Goal: Information Seeking & Learning: Learn about a topic

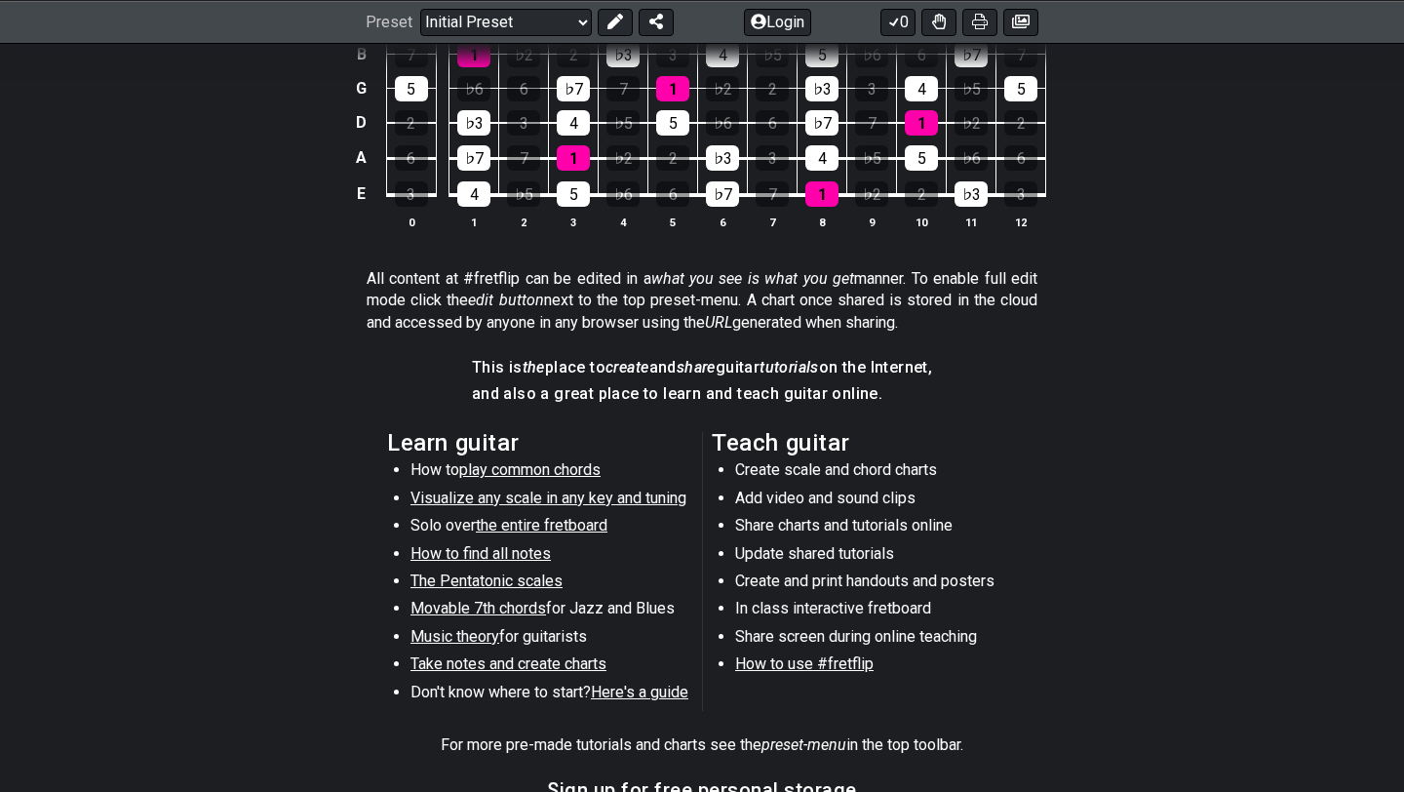
scroll to position [1057, 0]
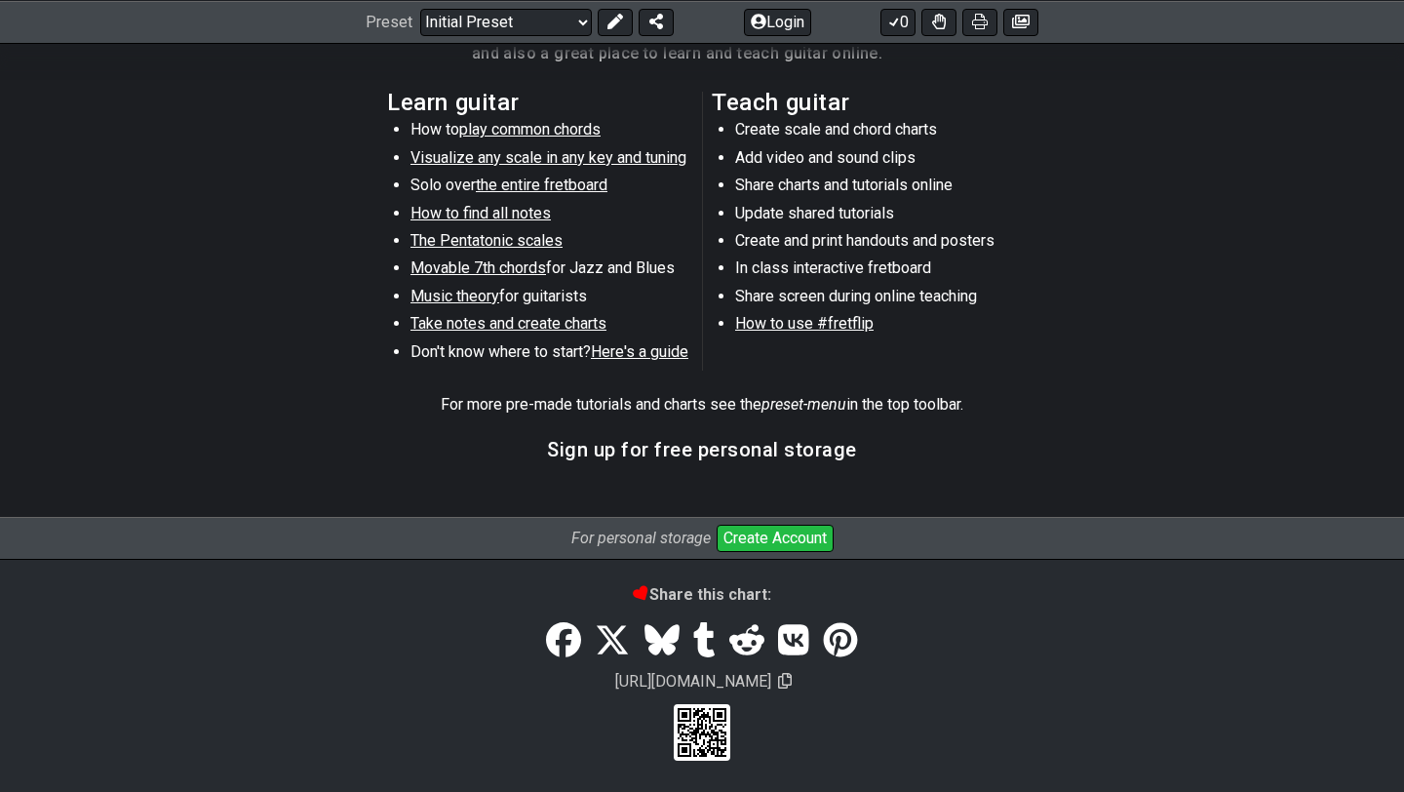
click at [576, 126] on span "play common chords" at bounding box center [529, 129] width 141 height 19
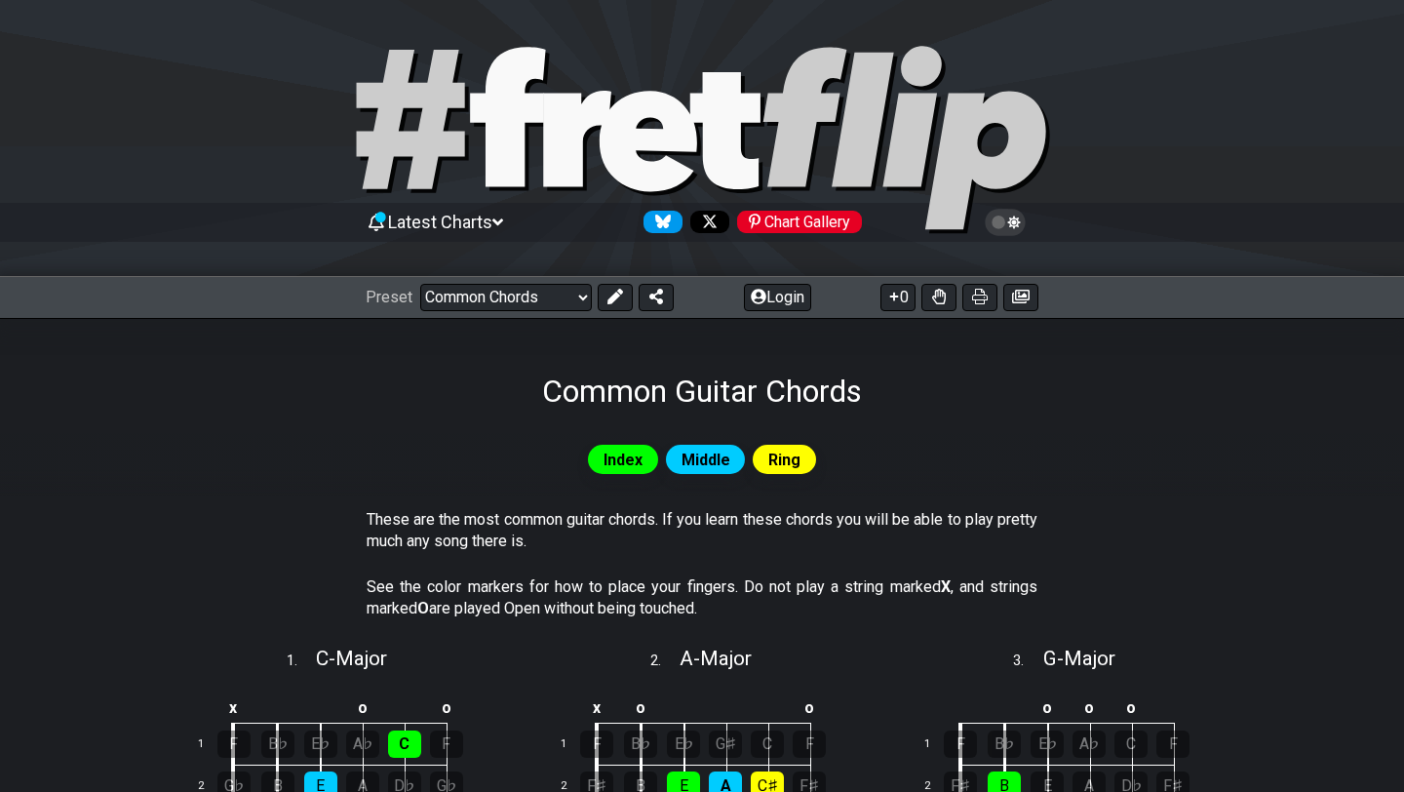
click at [522, 276] on div "Preset Welcome to #fretflip! Initial Preset Custom Preset Minor Pentatonic Majo…" at bounding box center [702, 297] width 1404 height 43
click at [522, 296] on select "Welcome to #fretflip! Initial Preset Custom Preset Minor Pentatonic Major Penta…" at bounding box center [506, 297] width 172 height 27
click at [420, 284] on select "Welcome to #fretflip! Initial Preset Custom Preset Minor Pentatonic Major Penta…" at bounding box center [506, 297] width 172 height 27
select select "/welcome"
select select "C"
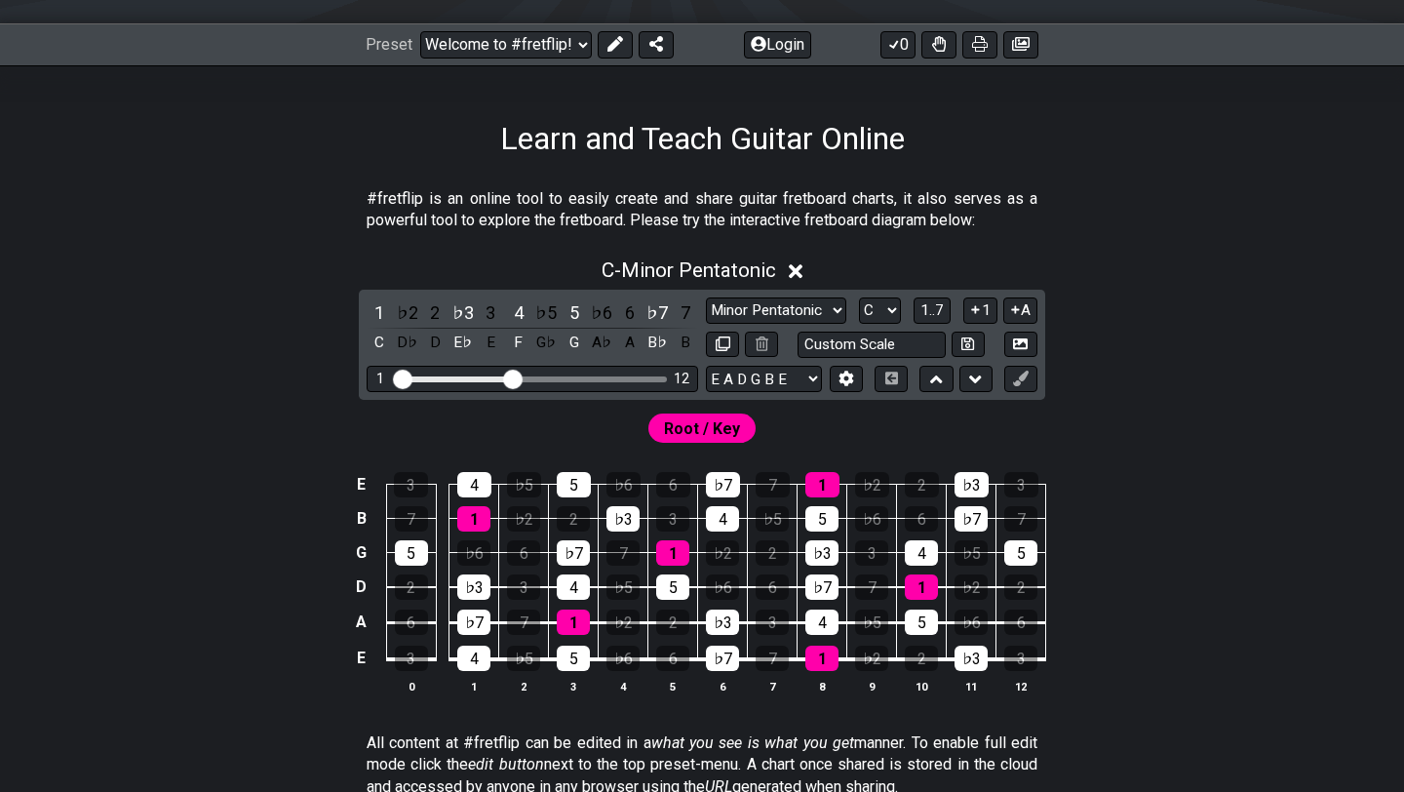
scroll to position [322, 0]
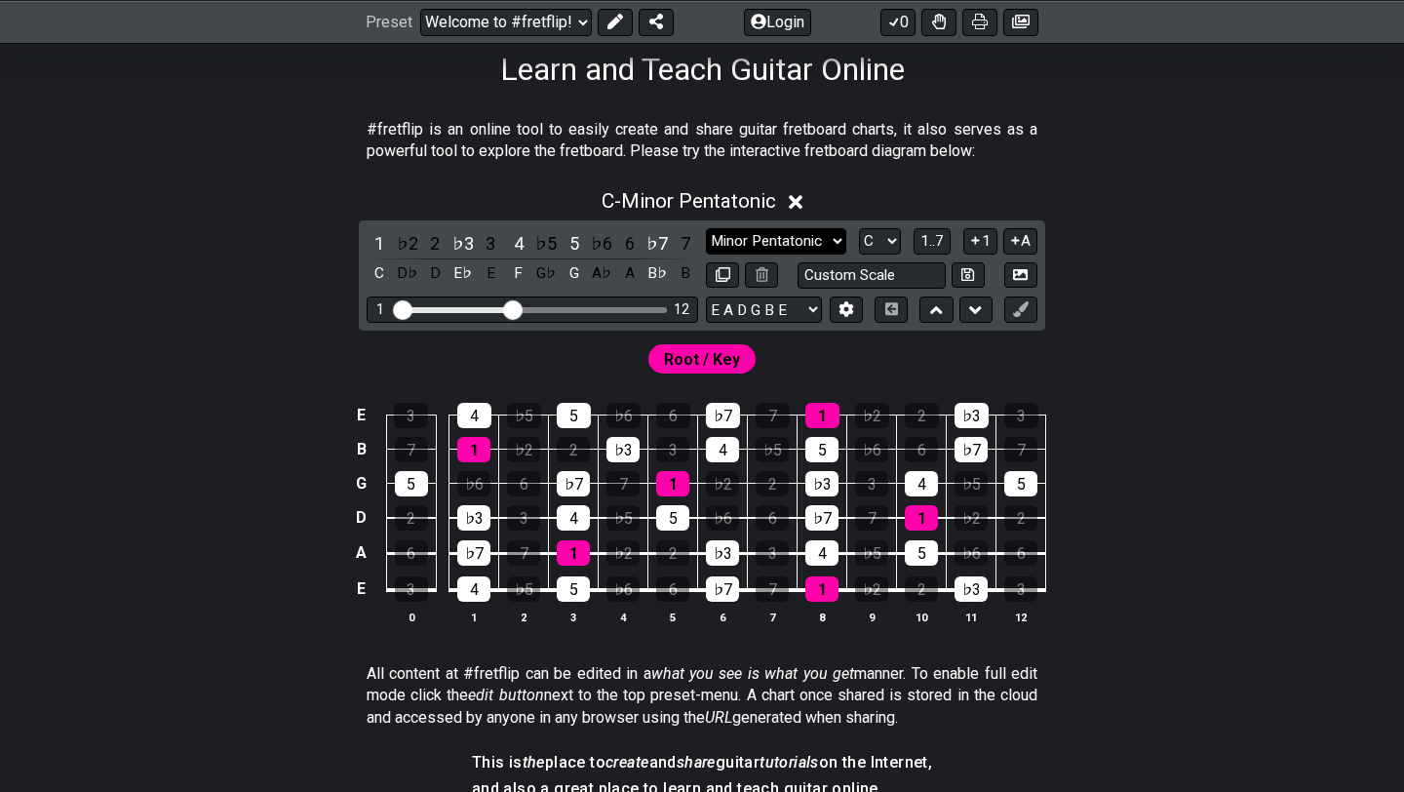
click at [814, 237] on select "Minor Pentatonic Click to edit Minor Pentatonic Major Pentatonic Minor Blues Ma…" at bounding box center [776, 241] width 140 height 26
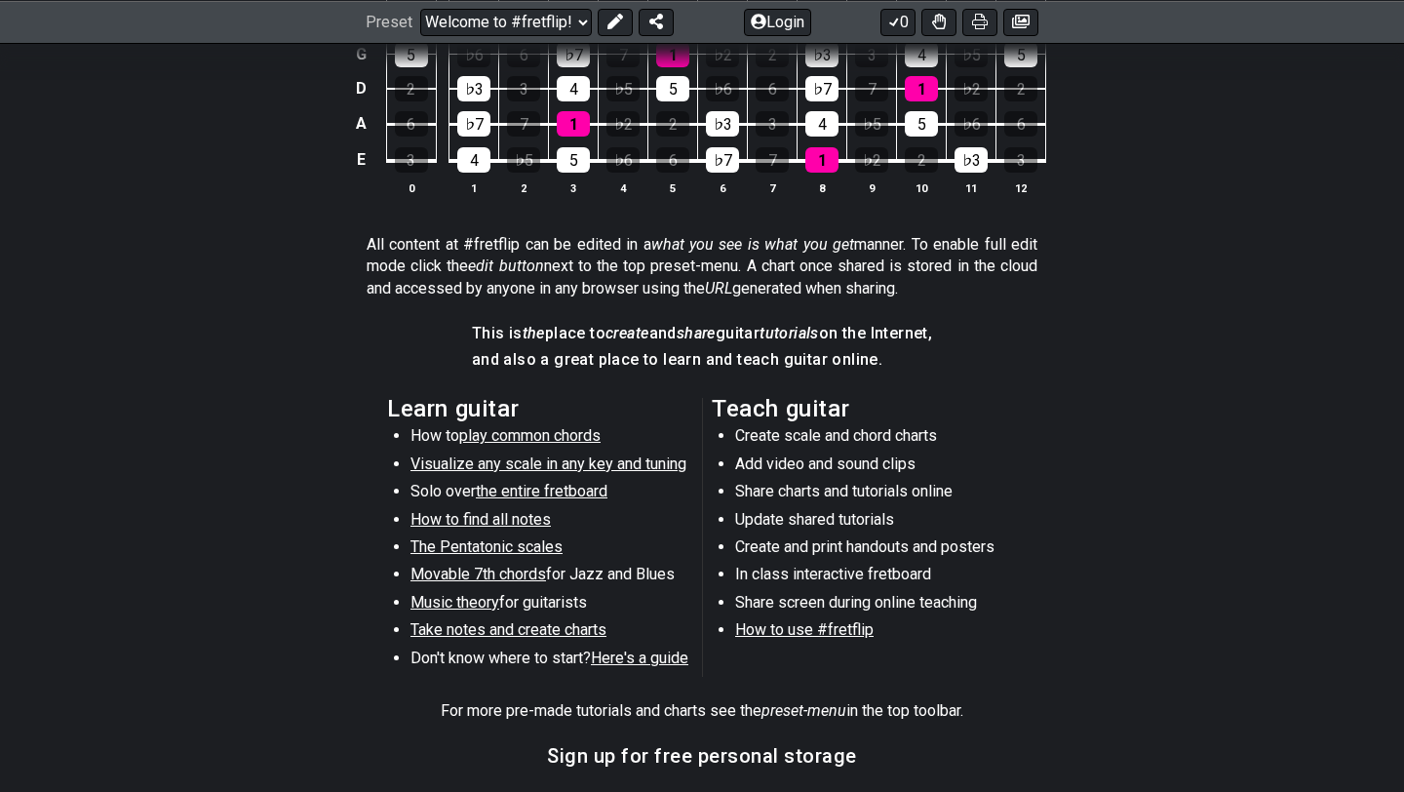
scroll to position [815, 0]
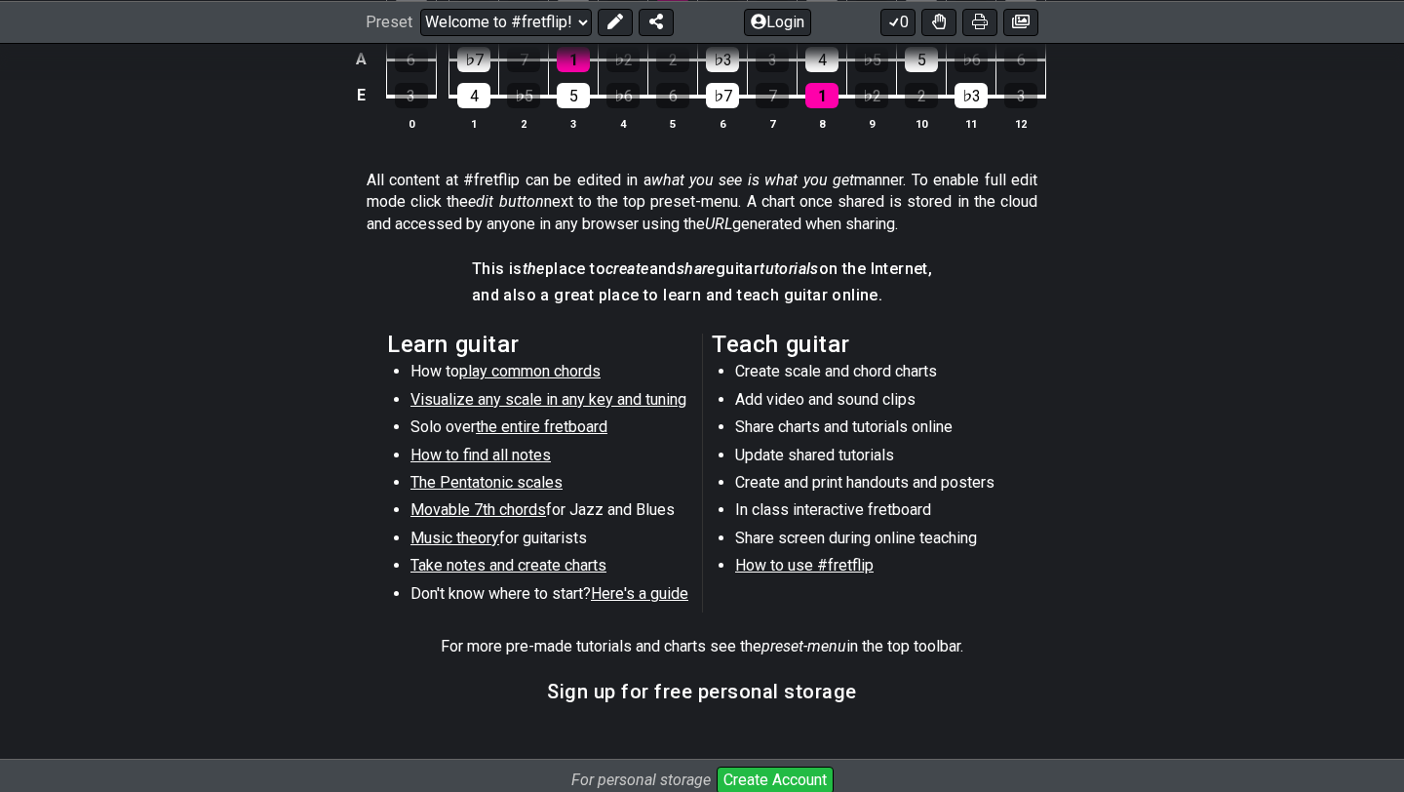
click at [595, 401] on span "Visualize any scale in any key and tuning" at bounding box center [549, 399] width 276 height 19
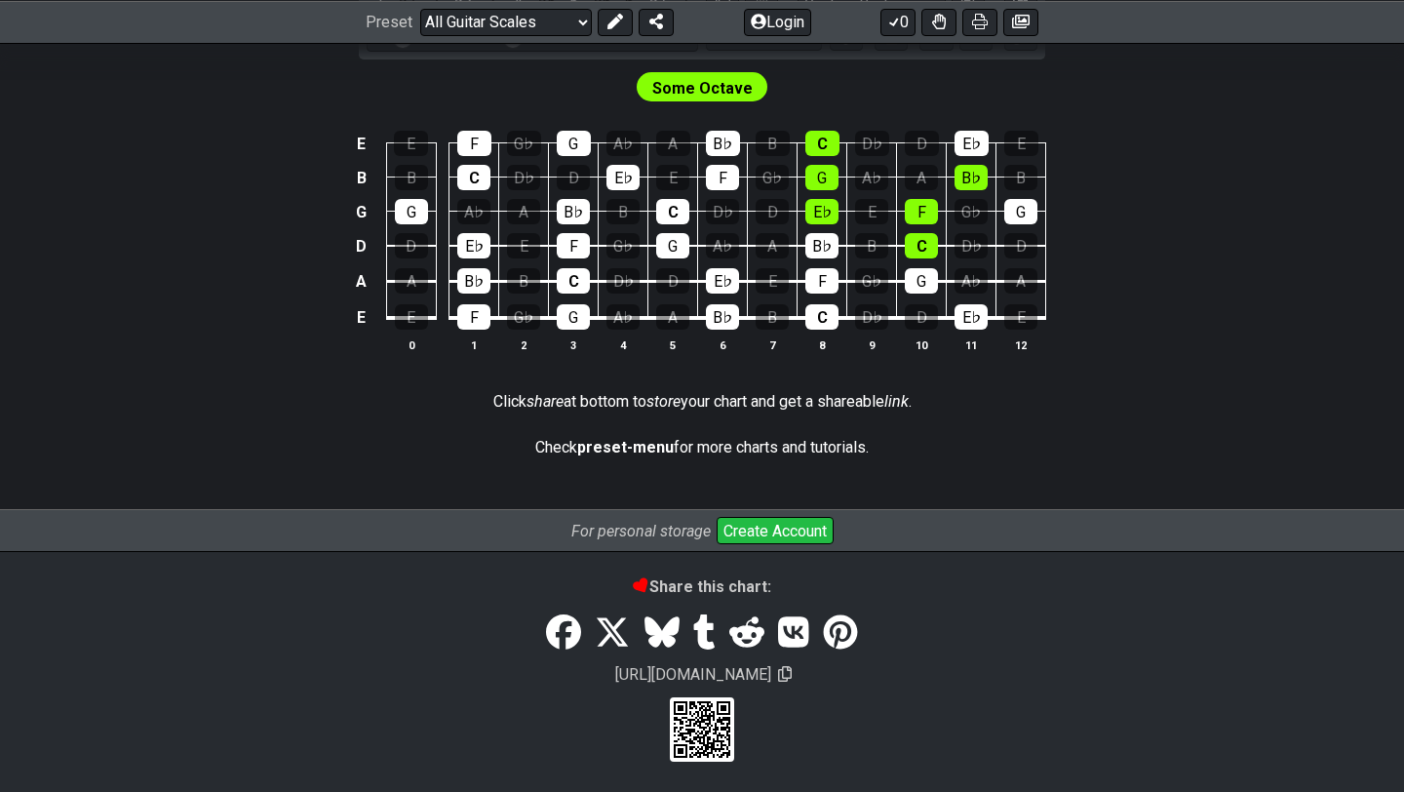
scroll to position [186, 0]
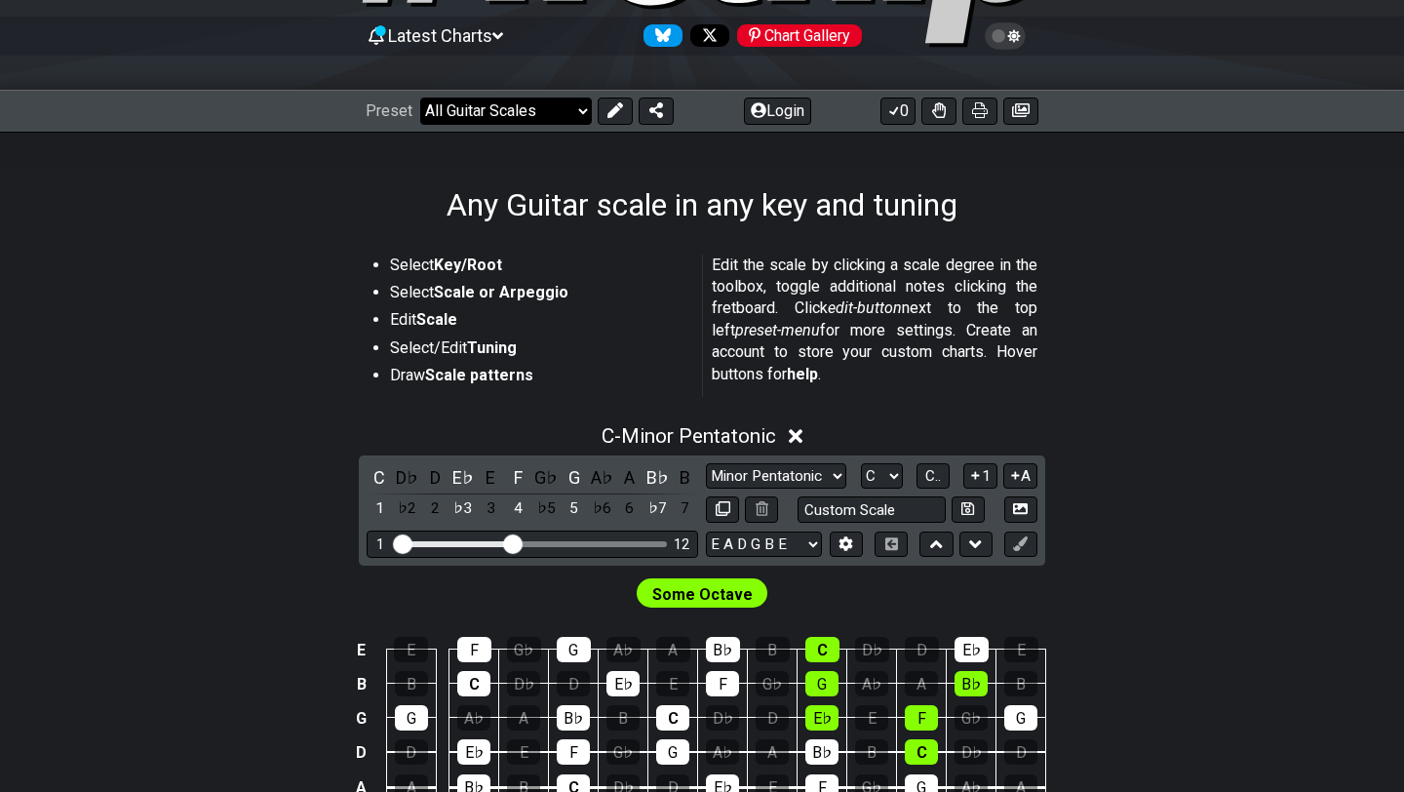
click at [529, 118] on select "Welcome to #fretflip! Initial Preset Custom Preset Minor Pentatonic Major Penta…" at bounding box center [506, 111] width 172 height 27
click at [420, 98] on select "Welcome to #fretflip! Initial Preset Custom Preset Minor Pentatonic Major Penta…" at bounding box center [506, 111] width 172 height 27
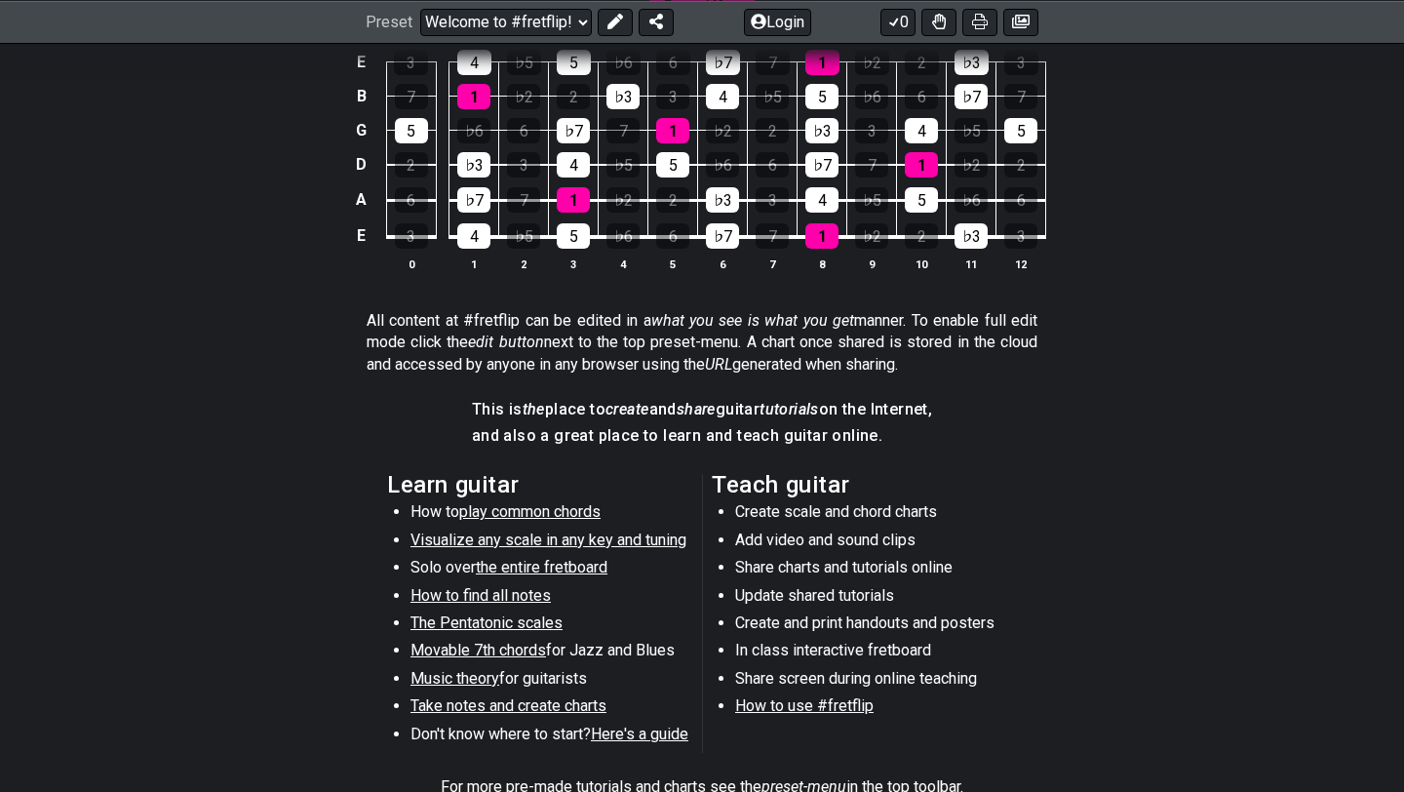
scroll to position [699, 0]
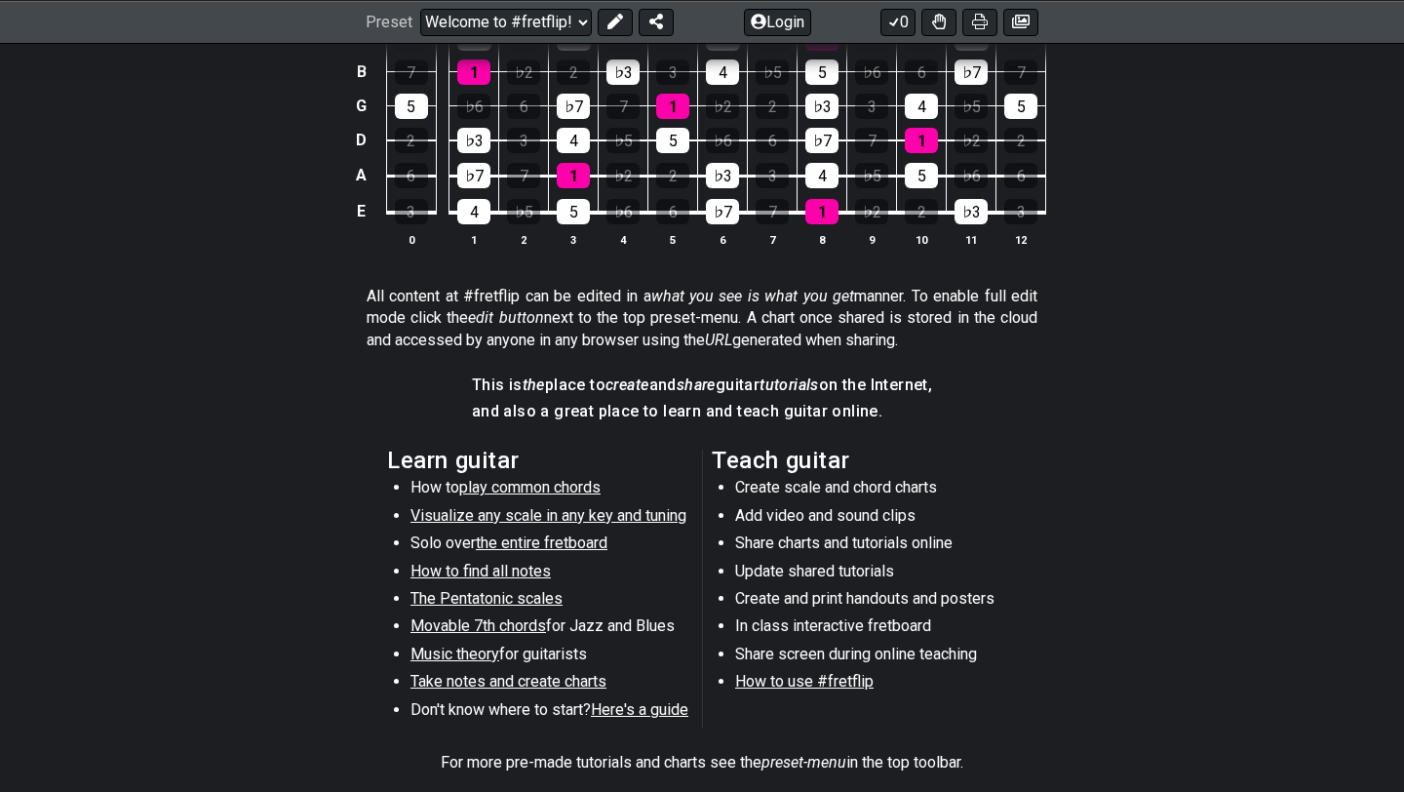
click at [538, 492] on span "play common chords" at bounding box center [529, 487] width 141 height 19
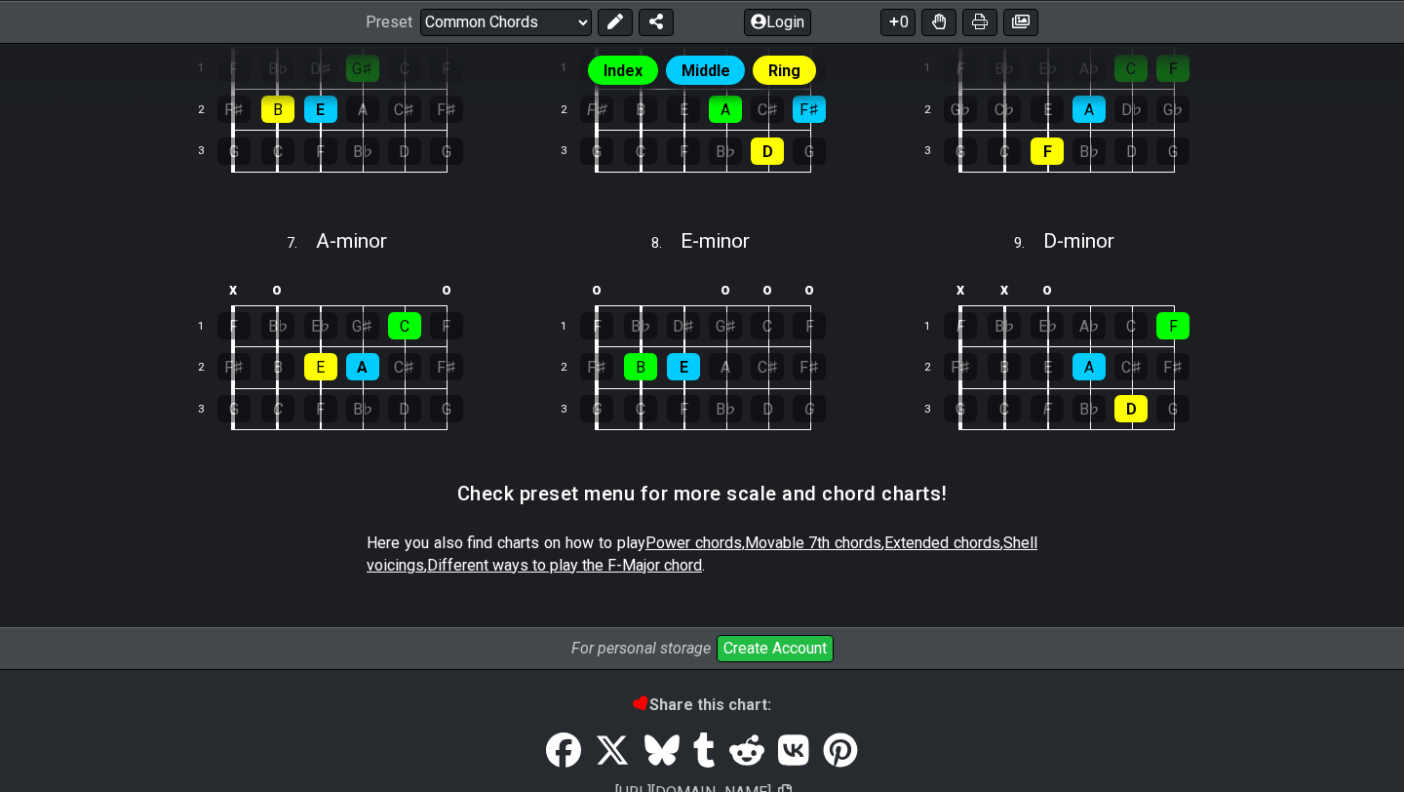
scroll to position [1048, 0]
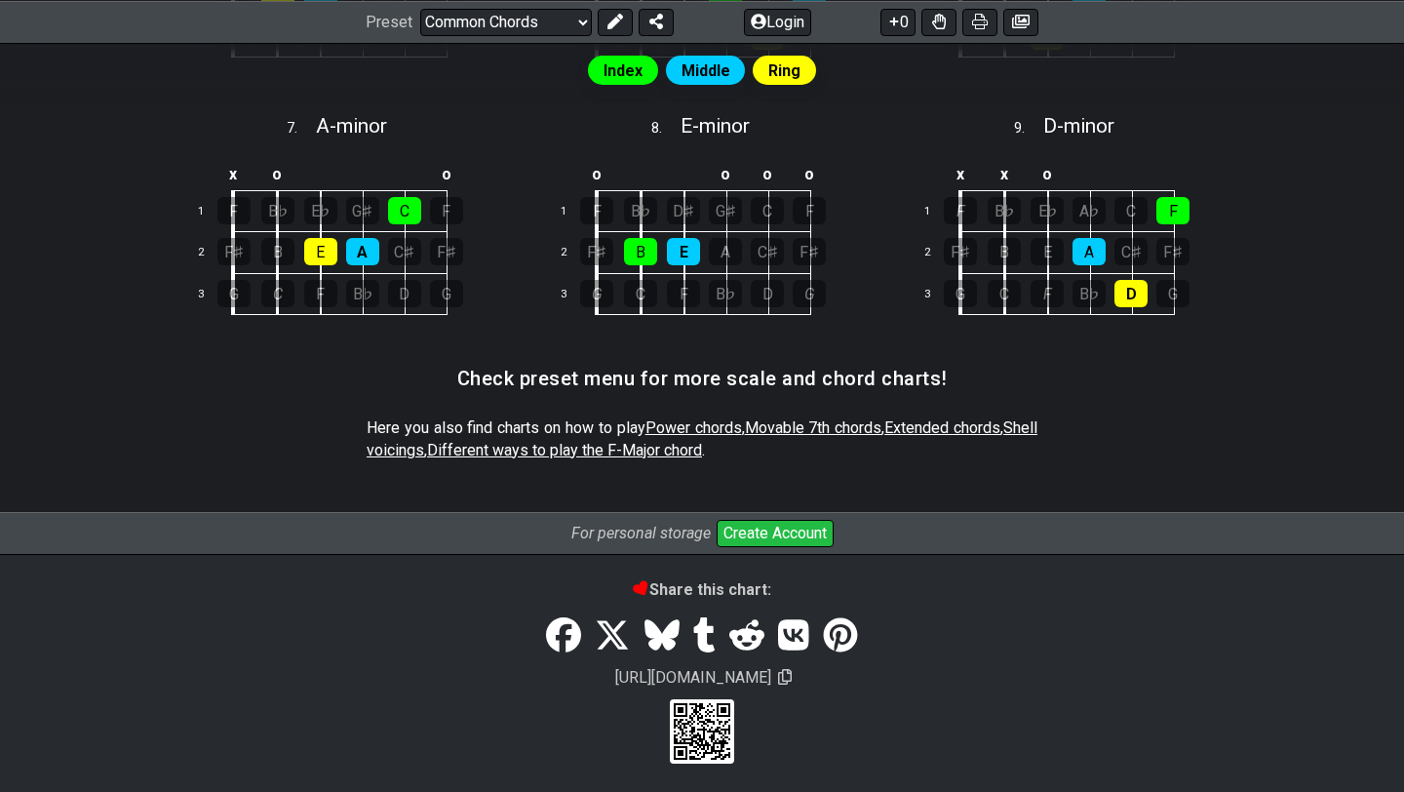
drag, startPoint x: 700, startPoint y: 427, endPoint x: 758, endPoint y: 430, distance: 57.6
click at [771, 430] on p "Here you also find charts on how to play Power chords , Movable 7th chords , Ex…" at bounding box center [702, 439] width 671 height 44
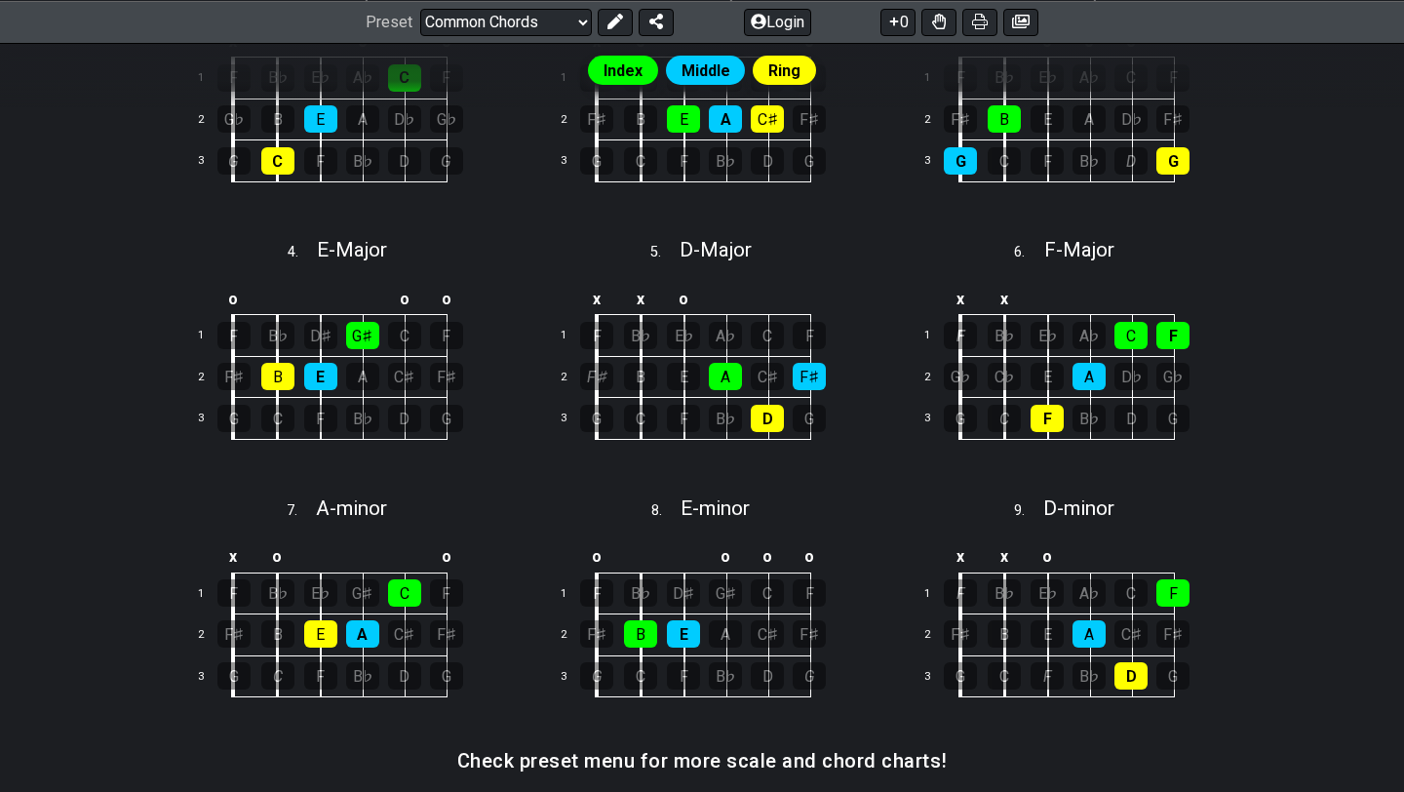
scroll to position [0, 0]
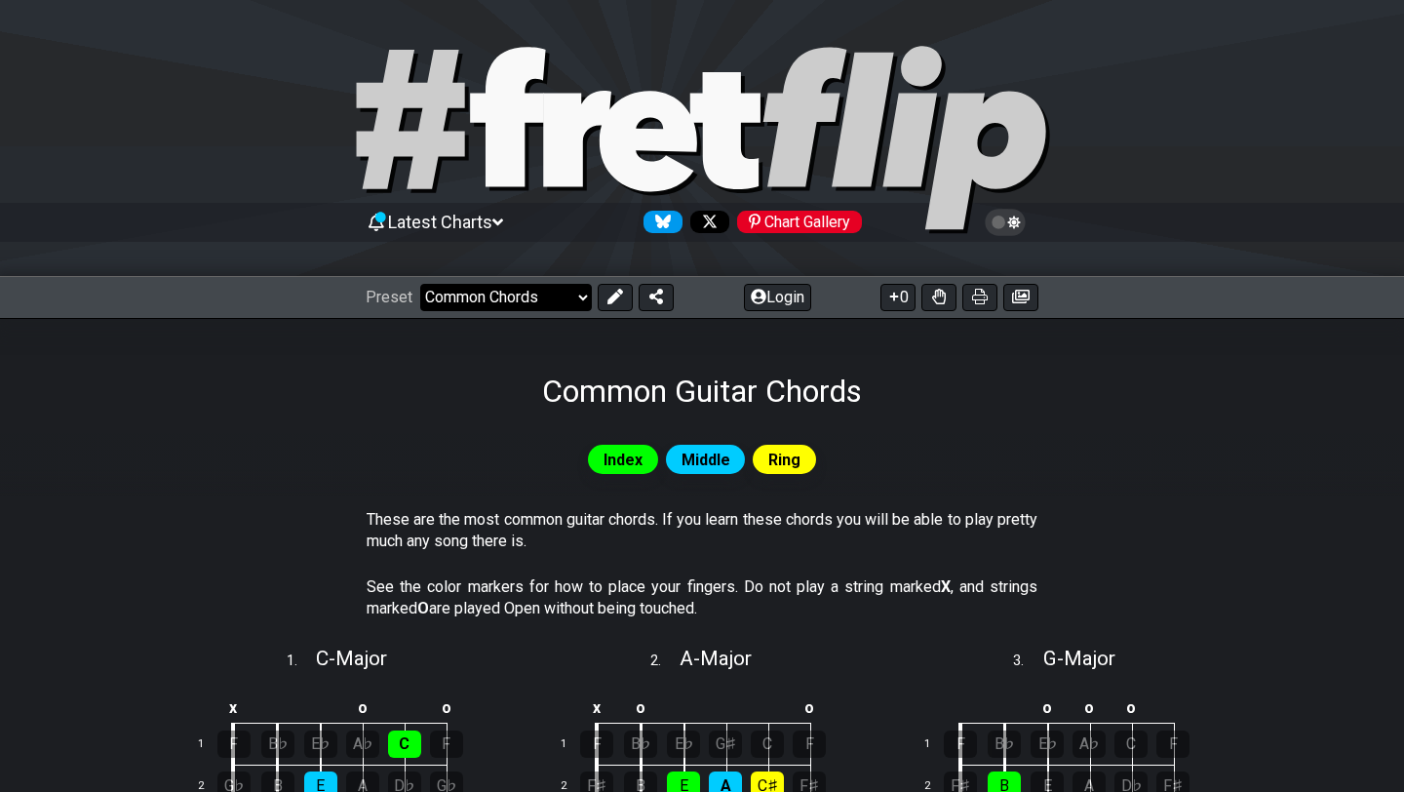
click at [555, 295] on select "Welcome to #fretflip! Initial Preset Custom Preset Minor Pentatonic Major Penta…" at bounding box center [506, 297] width 172 height 27
click at [420, 284] on select "Welcome to #fretflip! Initial Preset Custom Preset Minor Pentatonic Major Penta…" at bounding box center [506, 297] width 172 height 27
select select "/welcome"
select select "C"
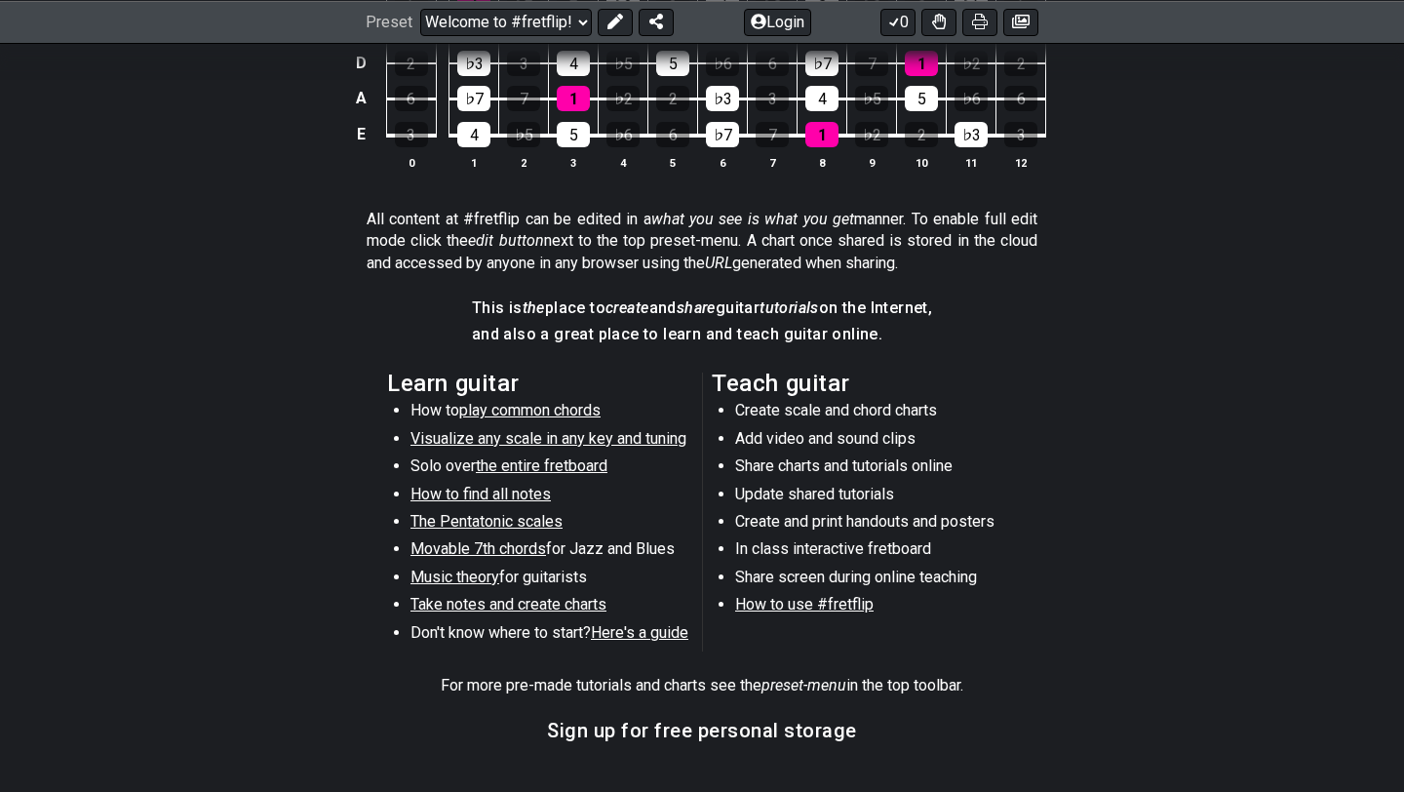
scroll to position [786, 0]
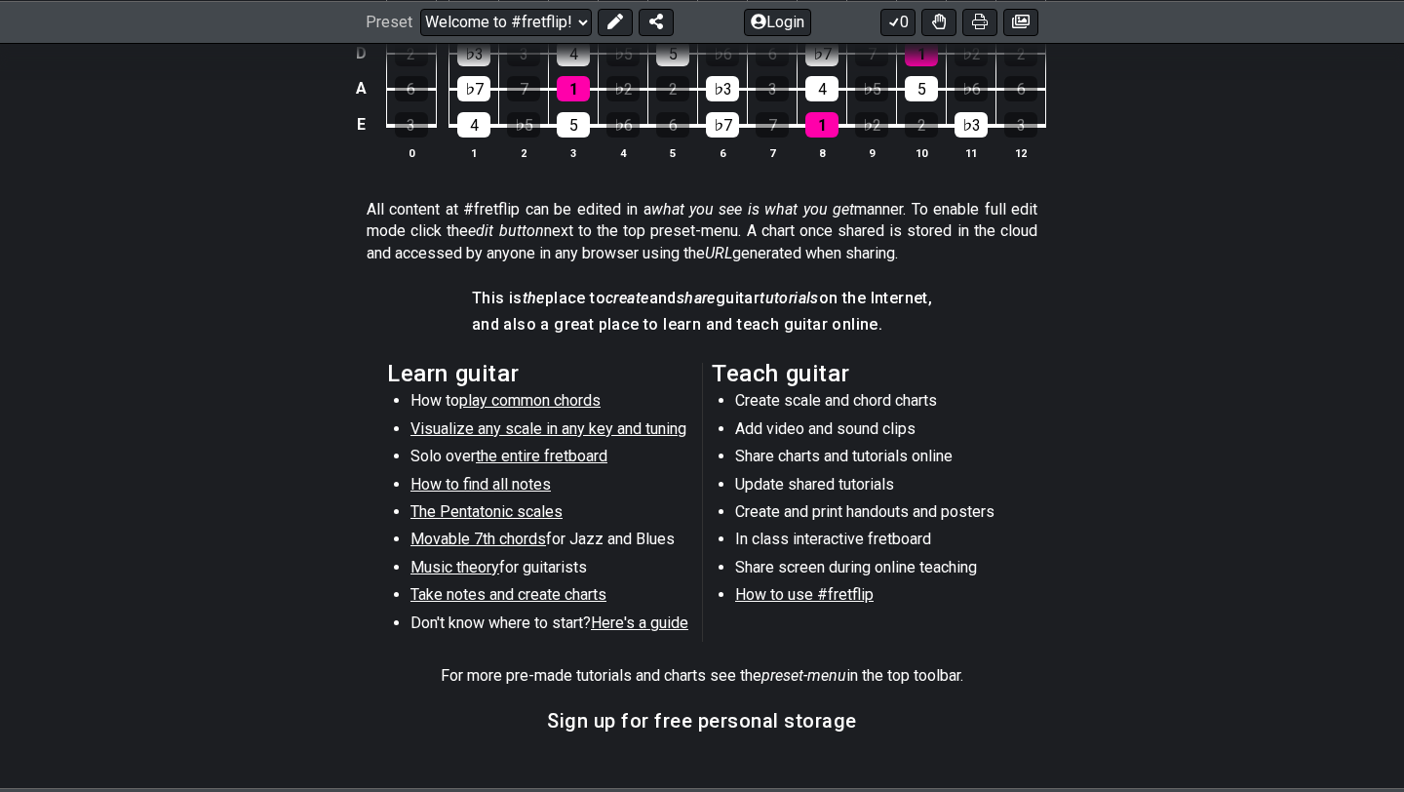
drag, startPoint x: 666, startPoint y: 621, endPoint x: 626, endPoint y: 626, distance: 40.3
click at [626, 626] on span "Here's a guide" at bounding box center [640, 622] width 98 height 19
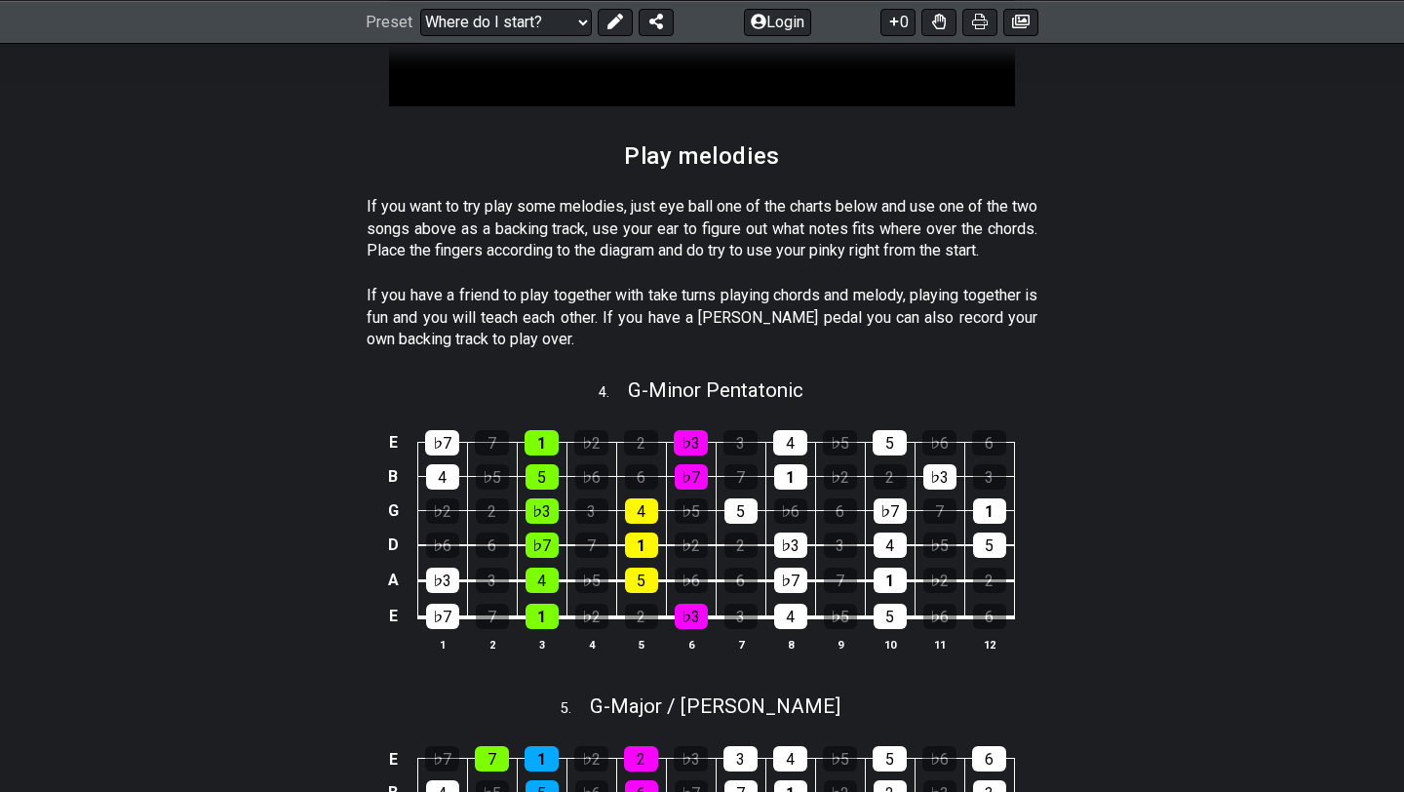
scroll to position [1938, 0]
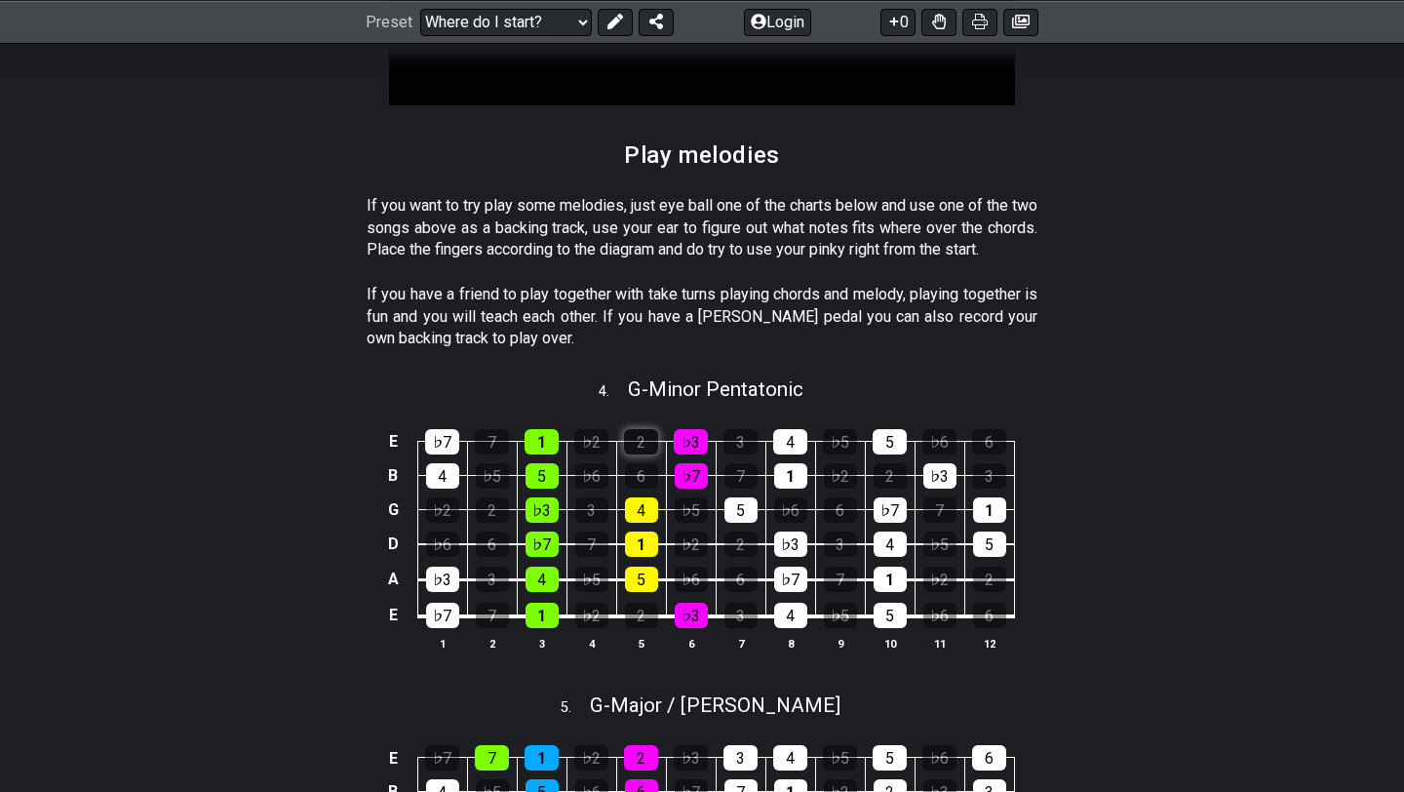
click at [634, 454] on div "2" at bounding box center [641, 441] width 34 height 25
click at [646, 454] on div "2" at bounding box center [641, 441] width 34 height 25
click at [699, 454] on div "♭3" at bounding box center [691, 441] width 34 height 25
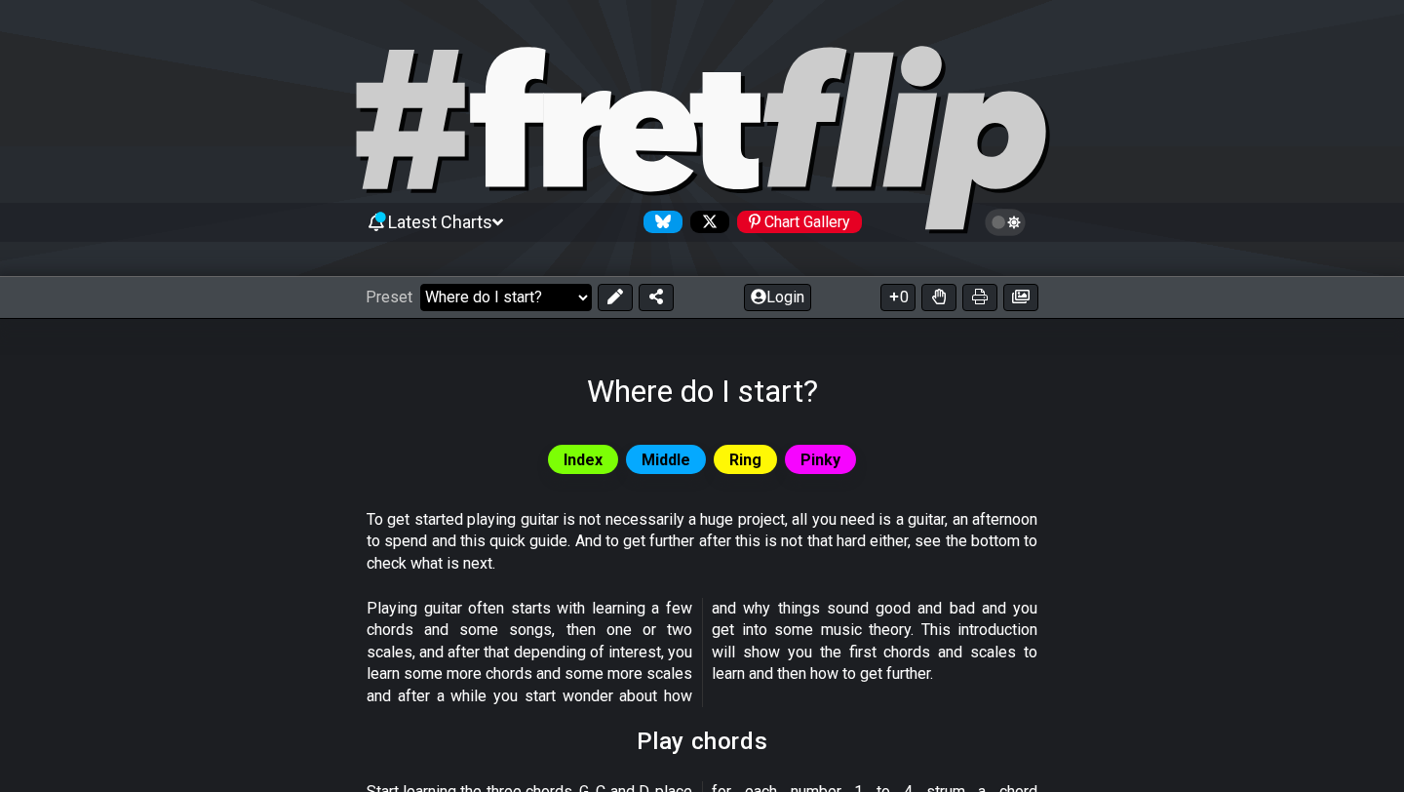
click at [551, 304] on select "Welcome to #fretflip! Initial Preset Custom Preset Minor Pentatonic Major Penta…" at bounding box center [506, 297] width 172 height 27
click at [420, 284] on select "Welcome to #fretflip! Initial Preset Custom Preset Minor Pentatonic Major Penta…" at bounding box center [506, 297] width 172 height 27
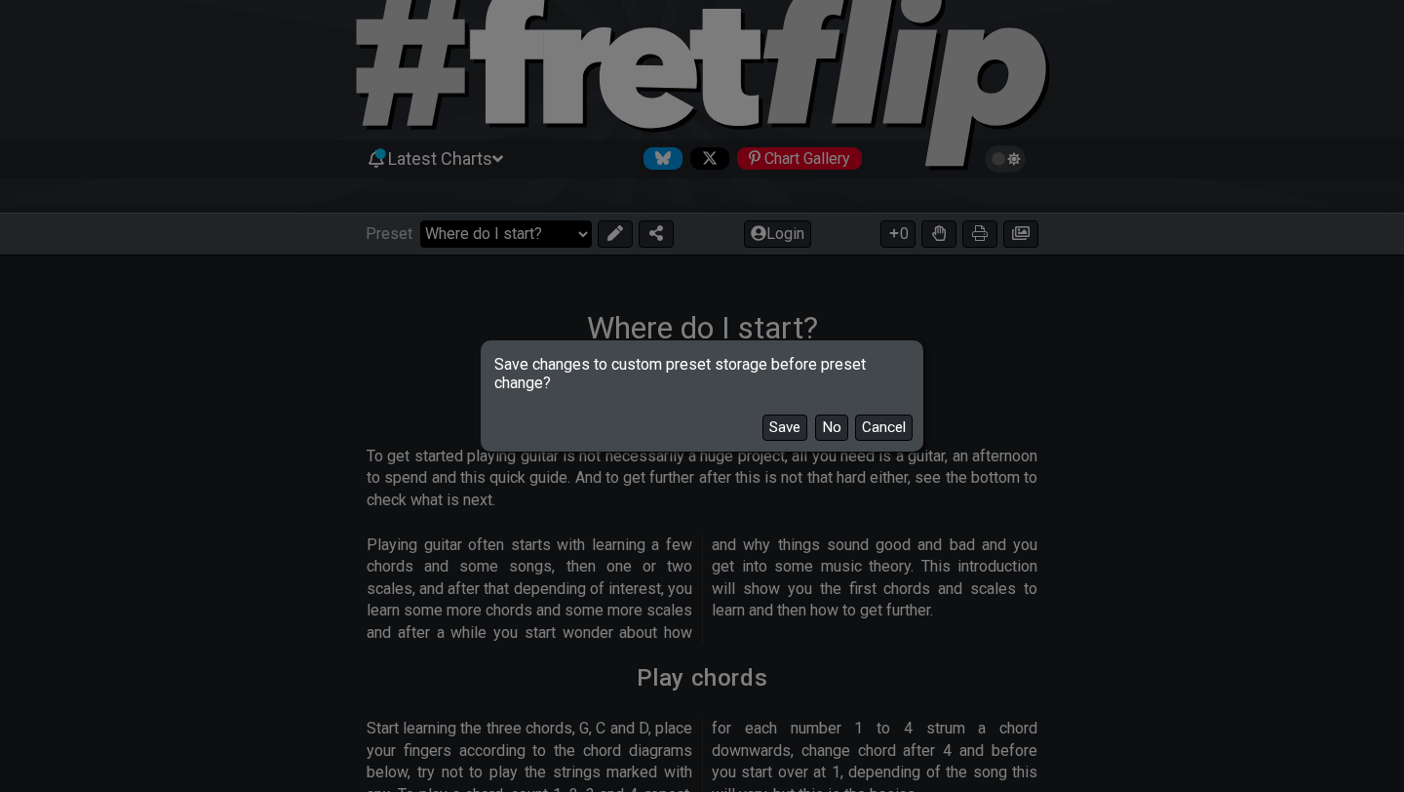
scroll to position [66, 0]
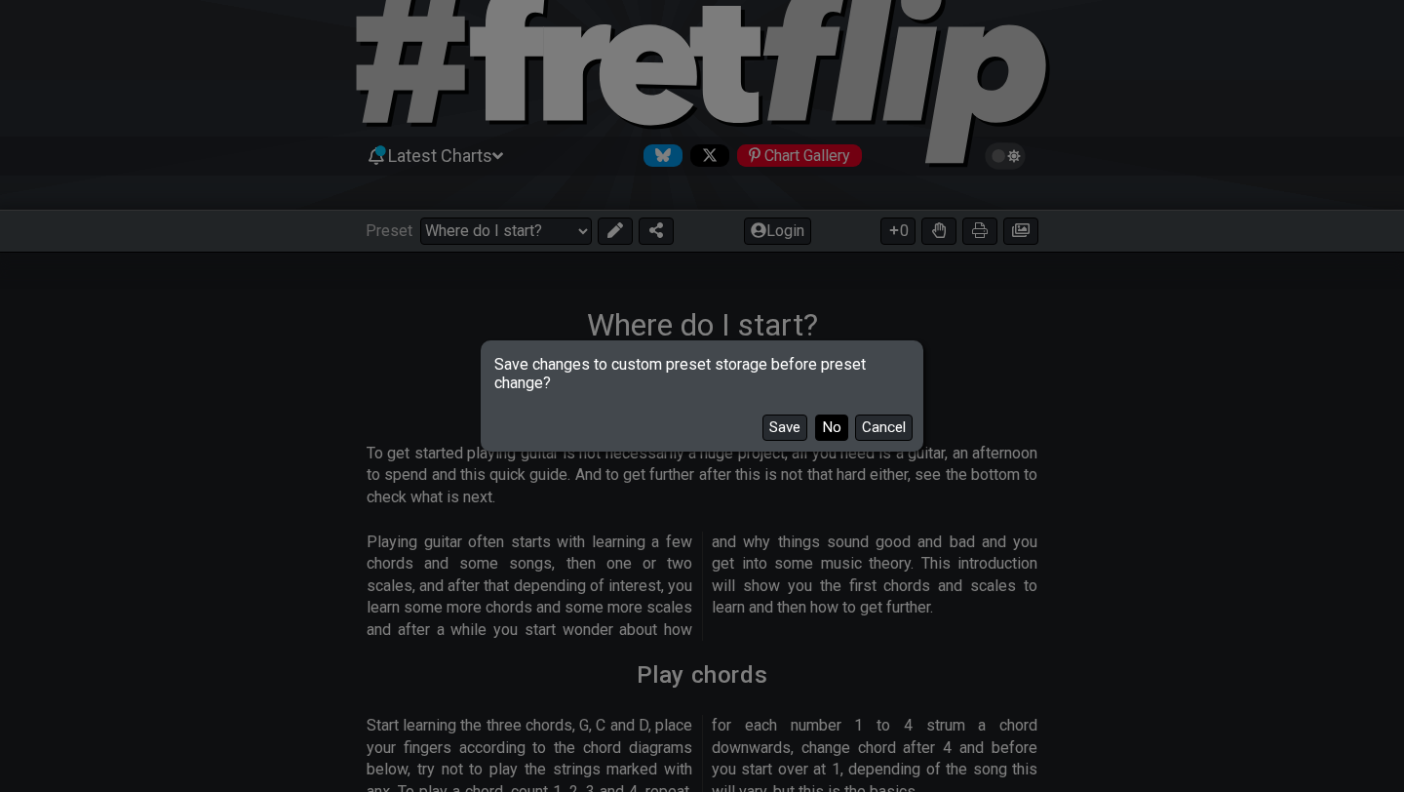
click at [829, 433] on button "No" at bounding box center [831, 427] width 33 height 26
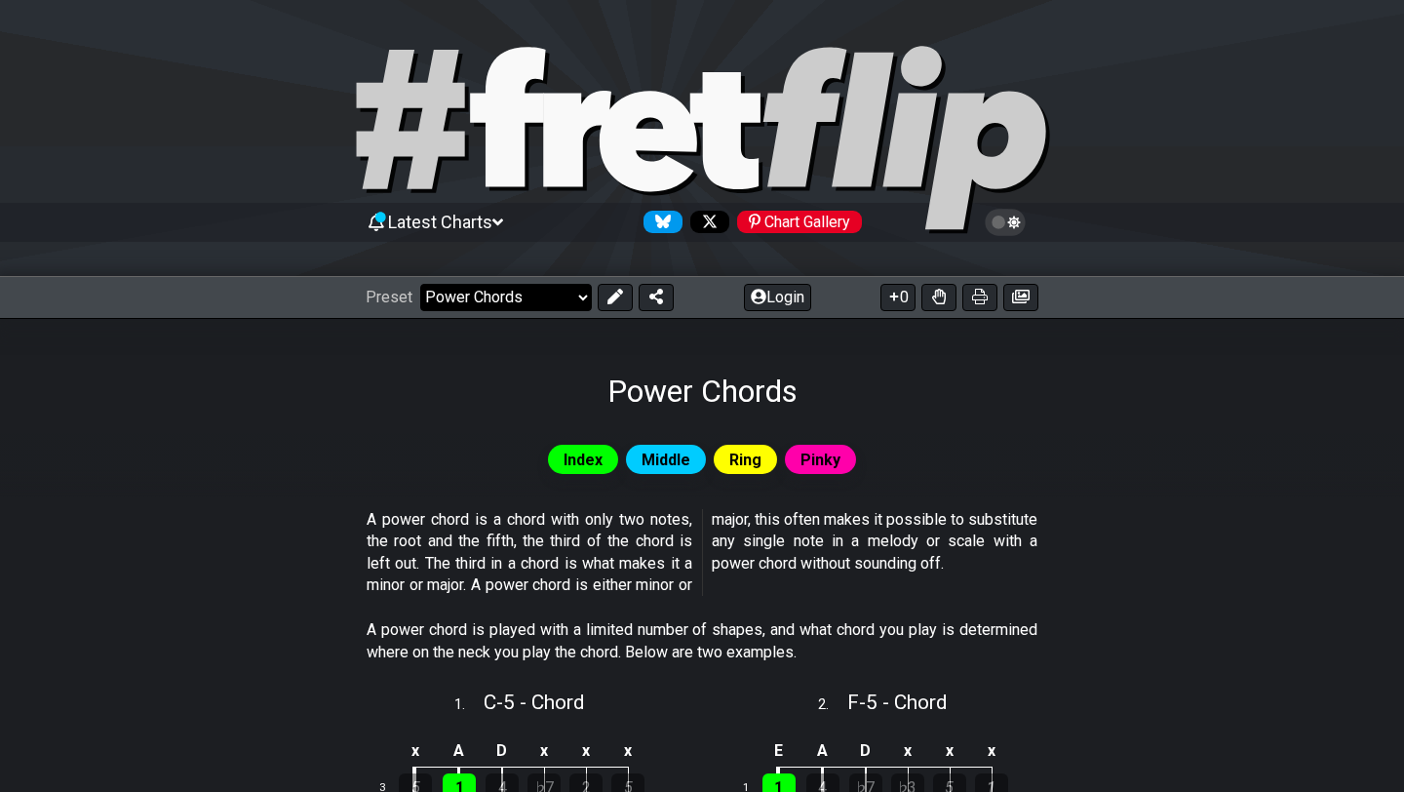
click at [537, 293] on select "Welcome to #fretflip! Initial Preset Custom Preset Minor Pentatonic Major Penta…" at bounding box center [506, 297] width 172 height 27
click at [420, 284] on select "Welcome to #fretflip! Initial Preset Custom Preset Minor Pentatonic Major Penta…" at bounding box center [506, 297] width 172 height 27
select select "/common-guitar-chords"
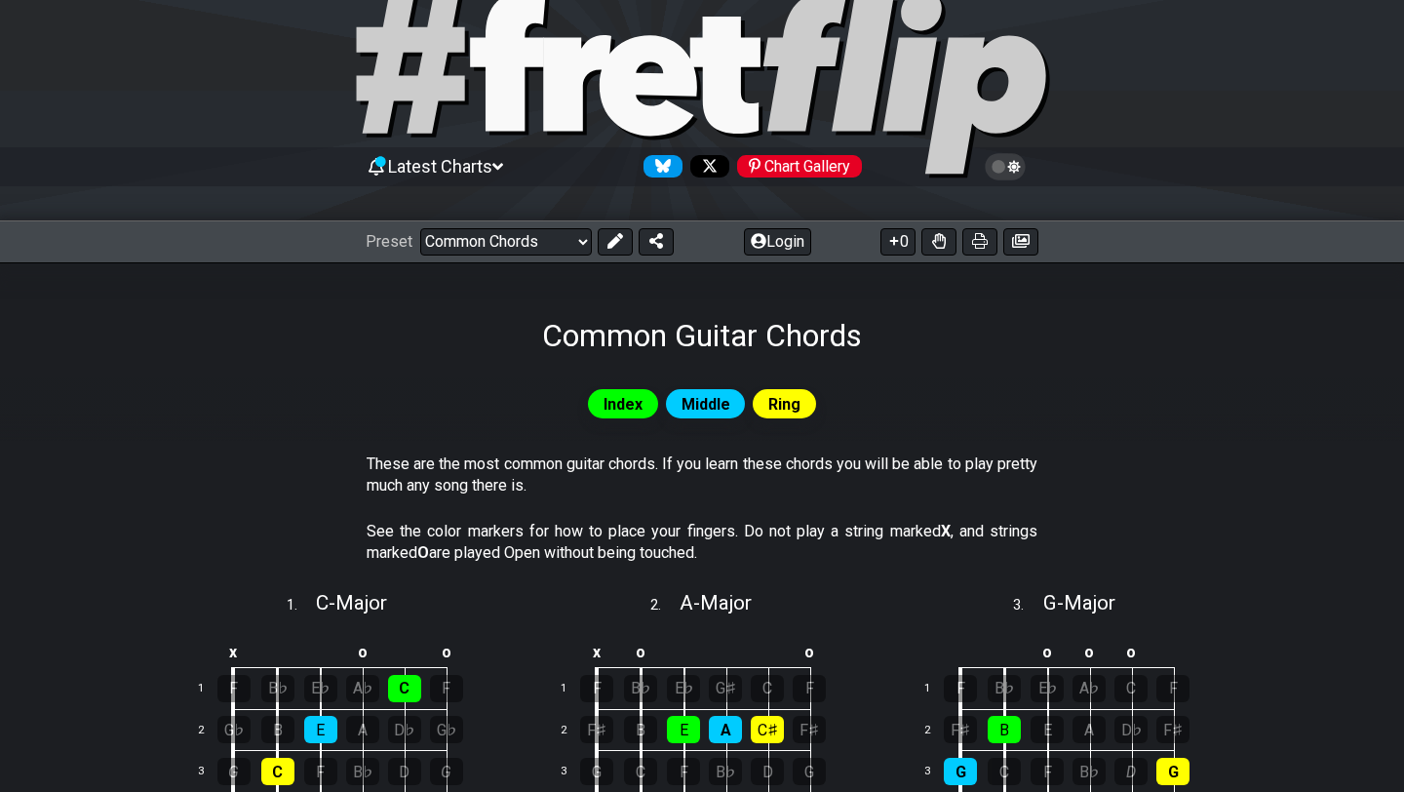
scroll to position [63, 0]
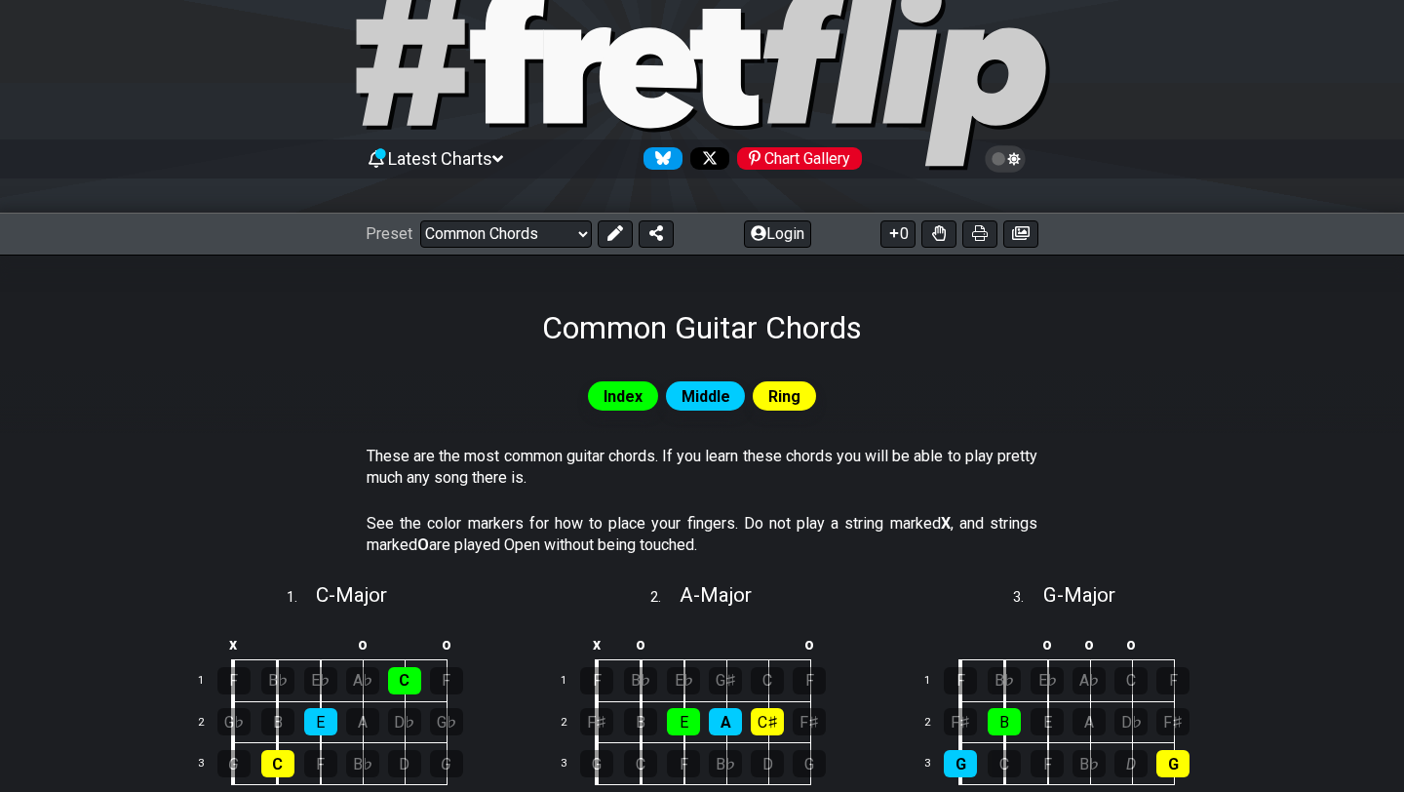
click at [879, 223] on div "0" at bounding box center [957, 233] width 164 height 27
click at [889, 237] on icon at bounding box center [894, 233] width 20 height 16
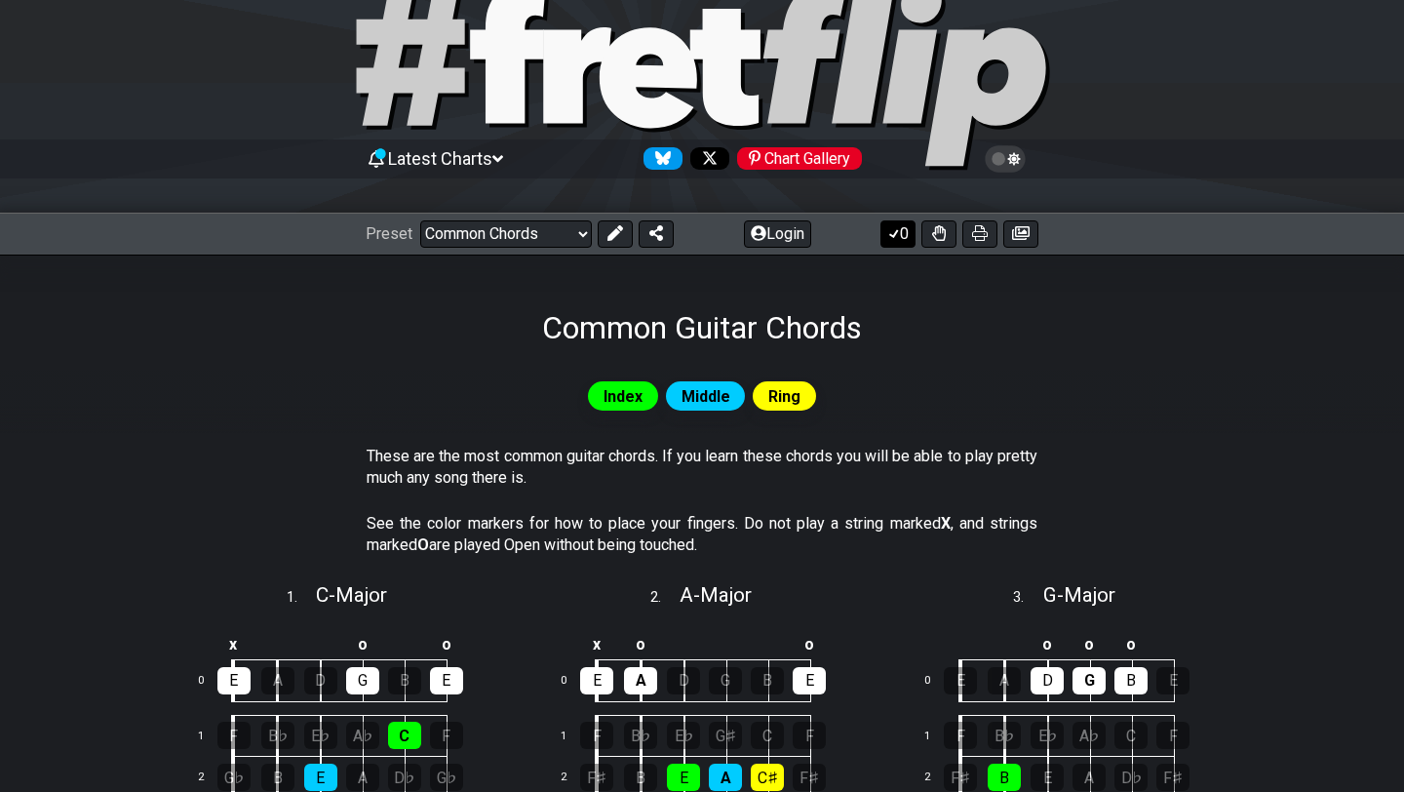
click at [890, 238] on icon at bounding box center [894, 233] width 20 height 16
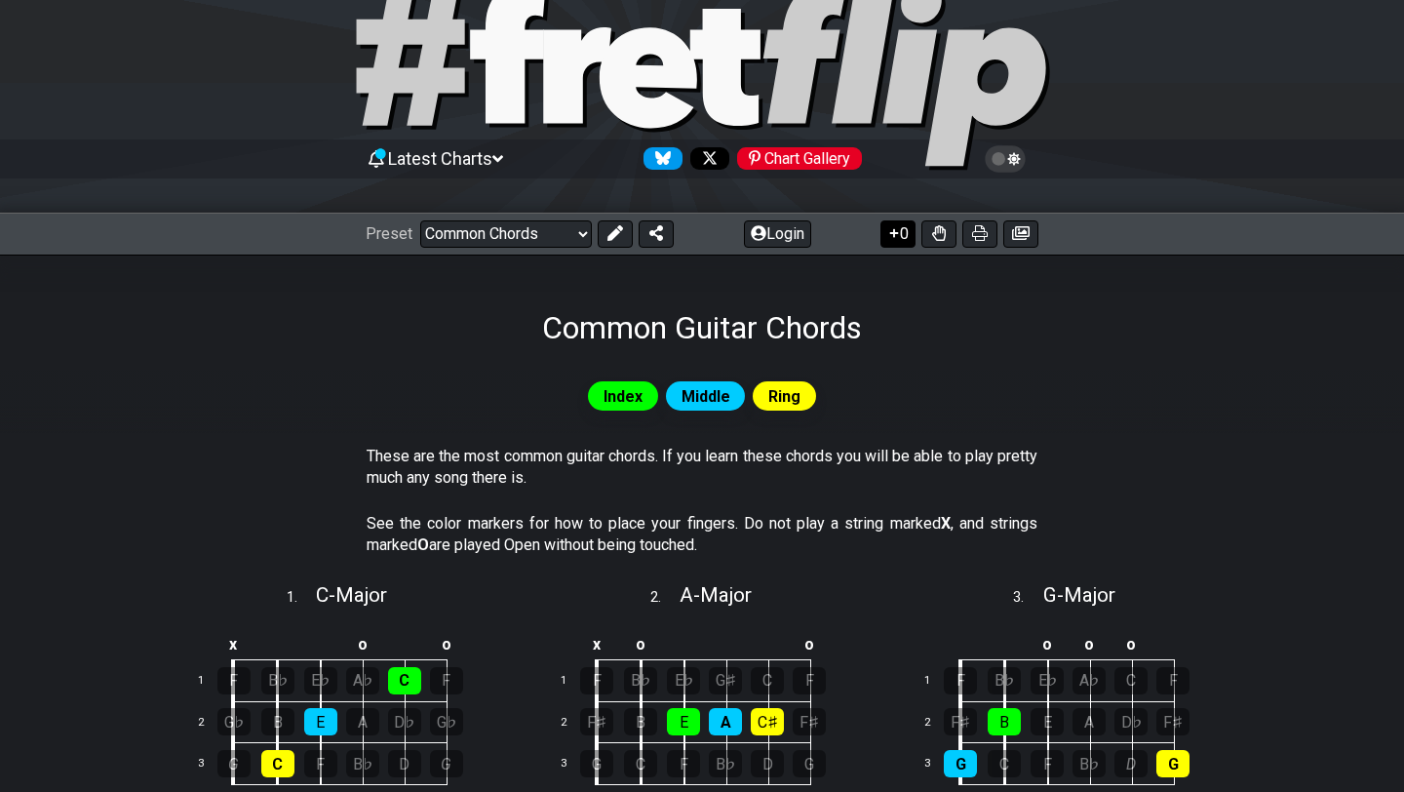
click at [890, 238] on icon at bounding box center [894, 233] width 20 height 16
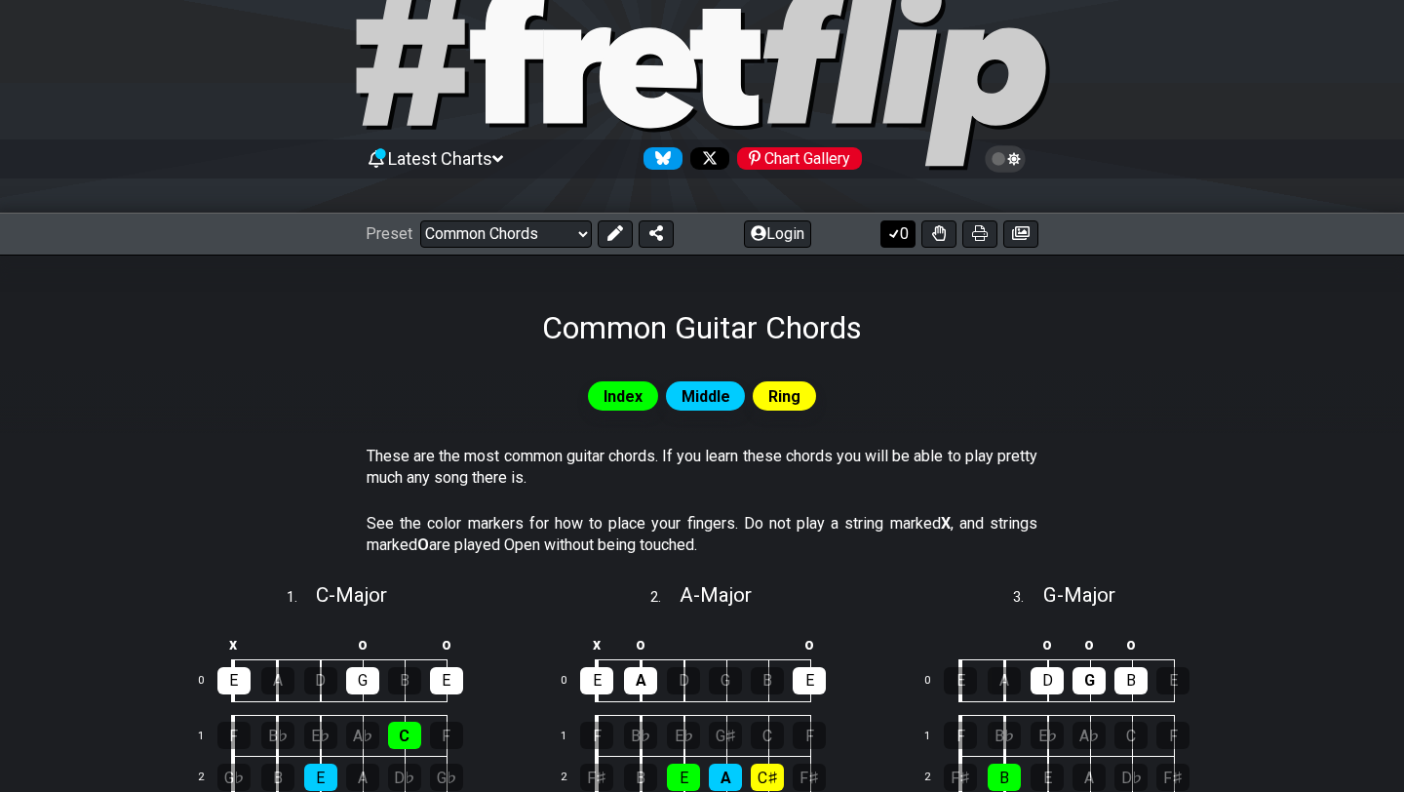
click at [890, 238] on icon at bounding box center [894, 233] width 20 height 16
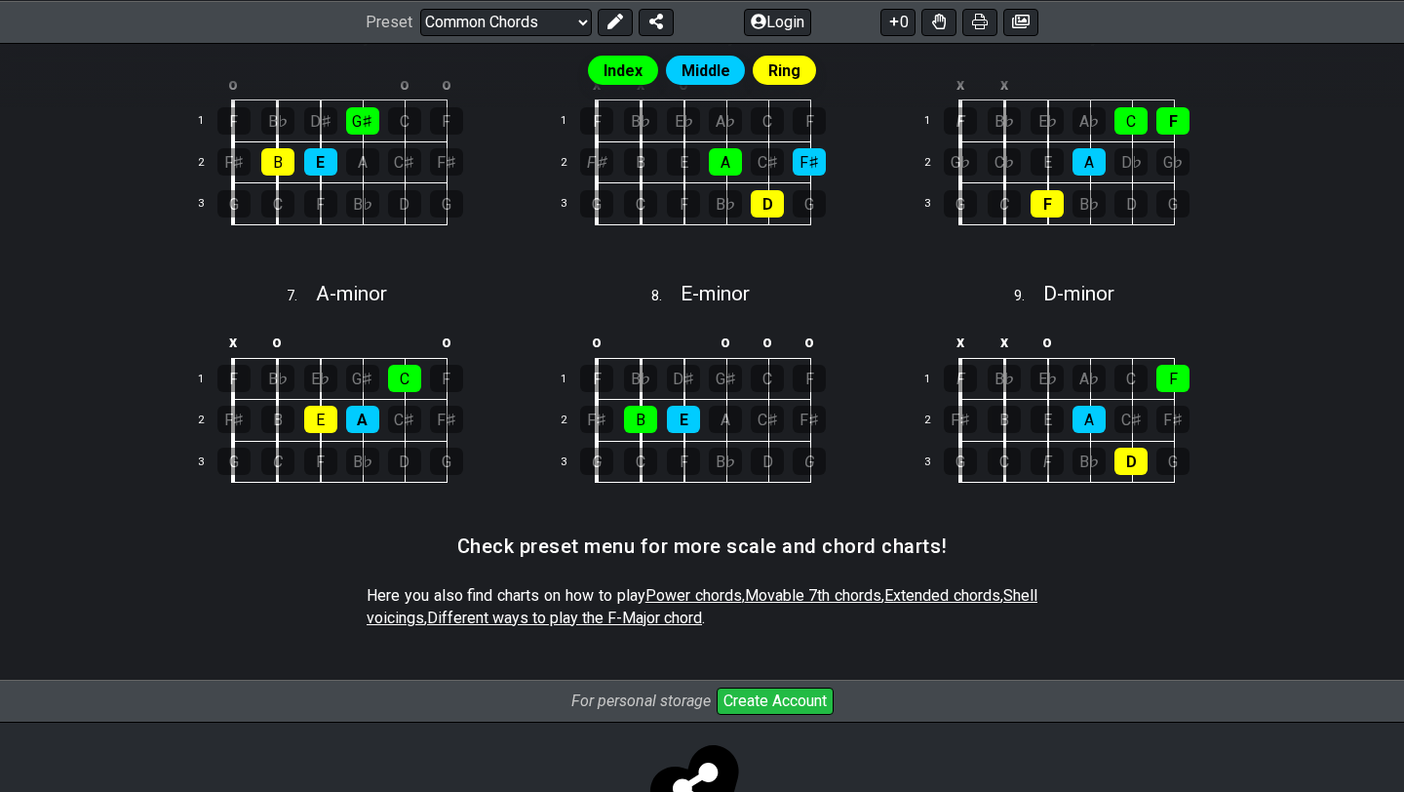
scroll to position [958, 0]
